Goal: Transaction & Acquisition: Purchase product/service

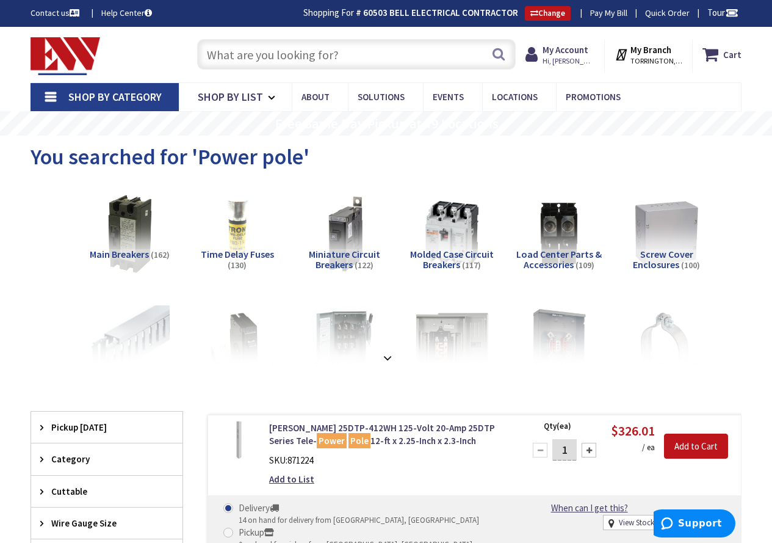
click at [452, 53] on input "text" at bounding box center [356, 54] width 319 height 31
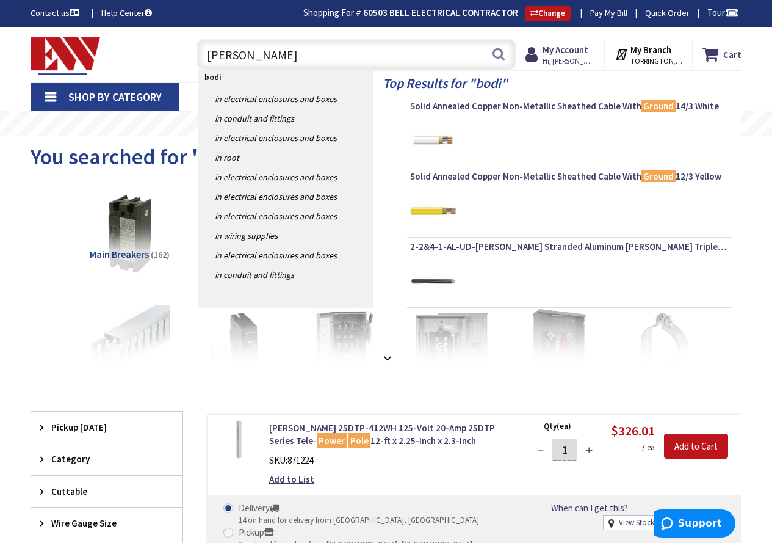
type input "bodine"
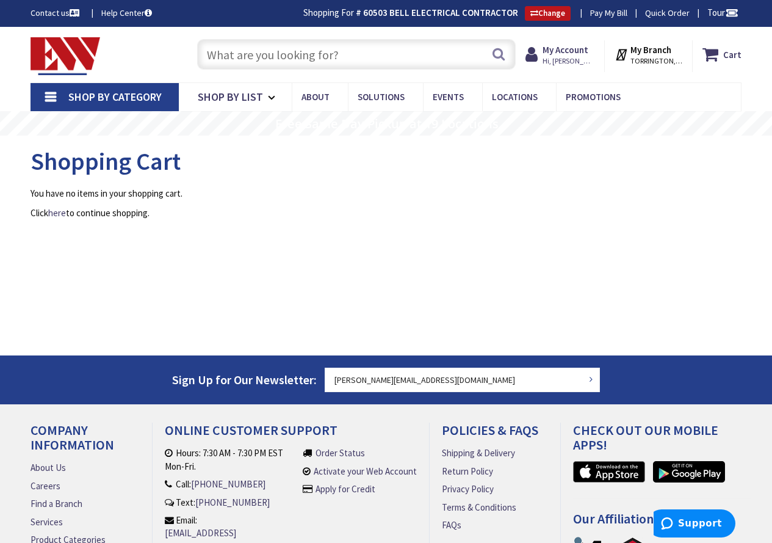
click at [310, 49] on input "text" at bounding box center [356, 54] width 319 height 31
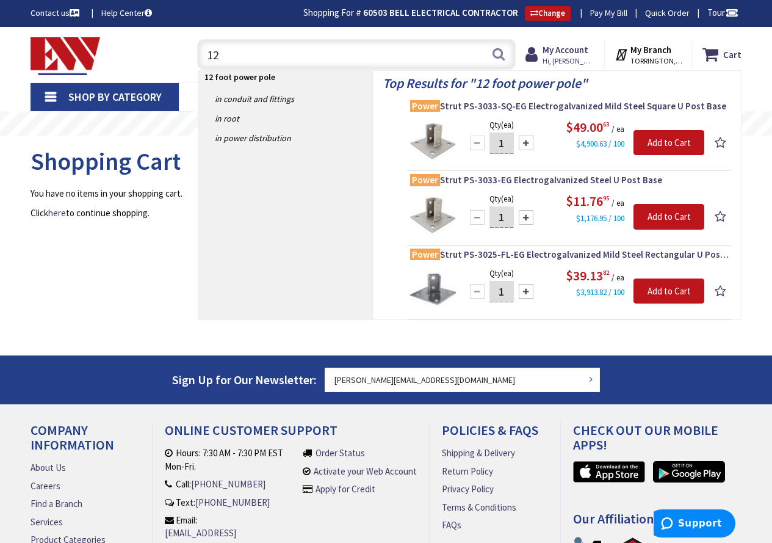
type input "1"
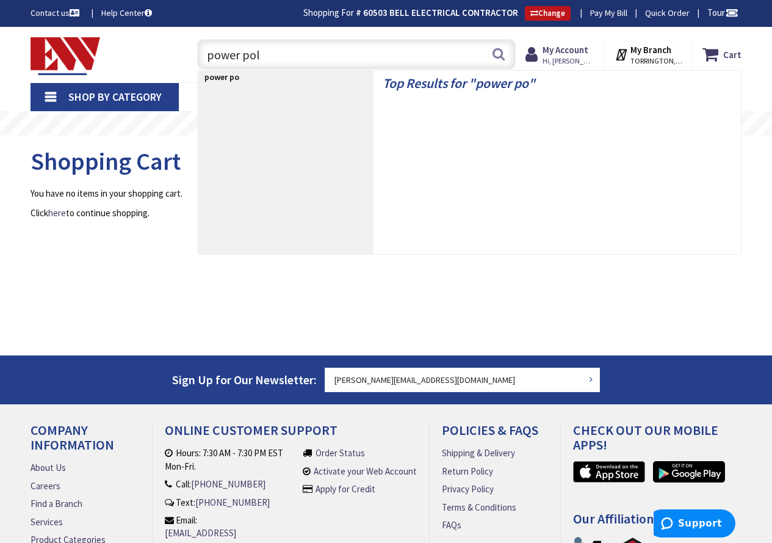
type input "power pole"
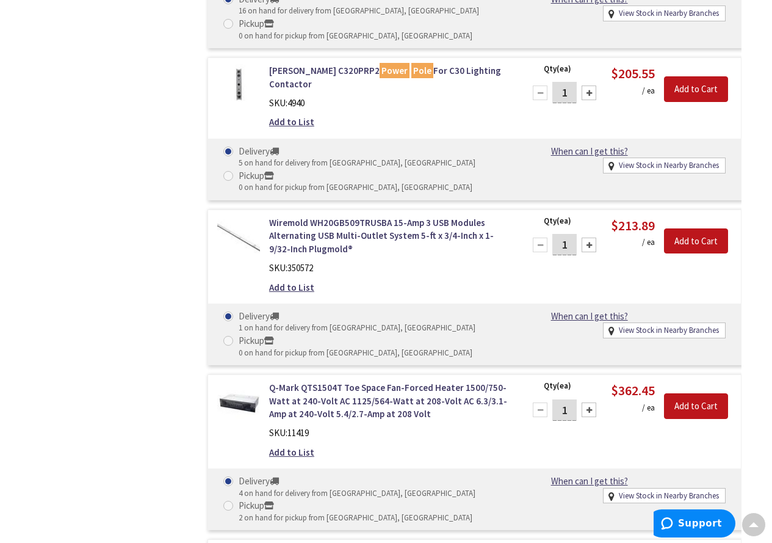
scroll to position [1145, 0]
